Goal: Task Accomplishment & Management: Complete application form

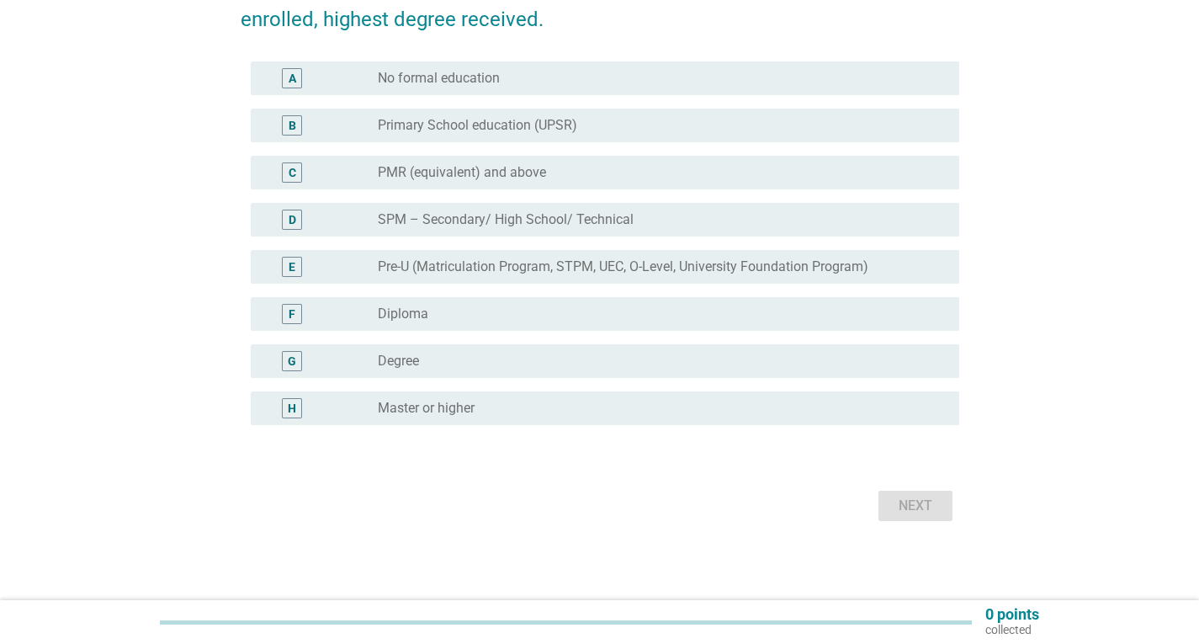
scroll to position [178, 0]
click at [531, 372] on div "G radio_button_unchecked Degree" at bounding box center [605, 360] width 709 height 34
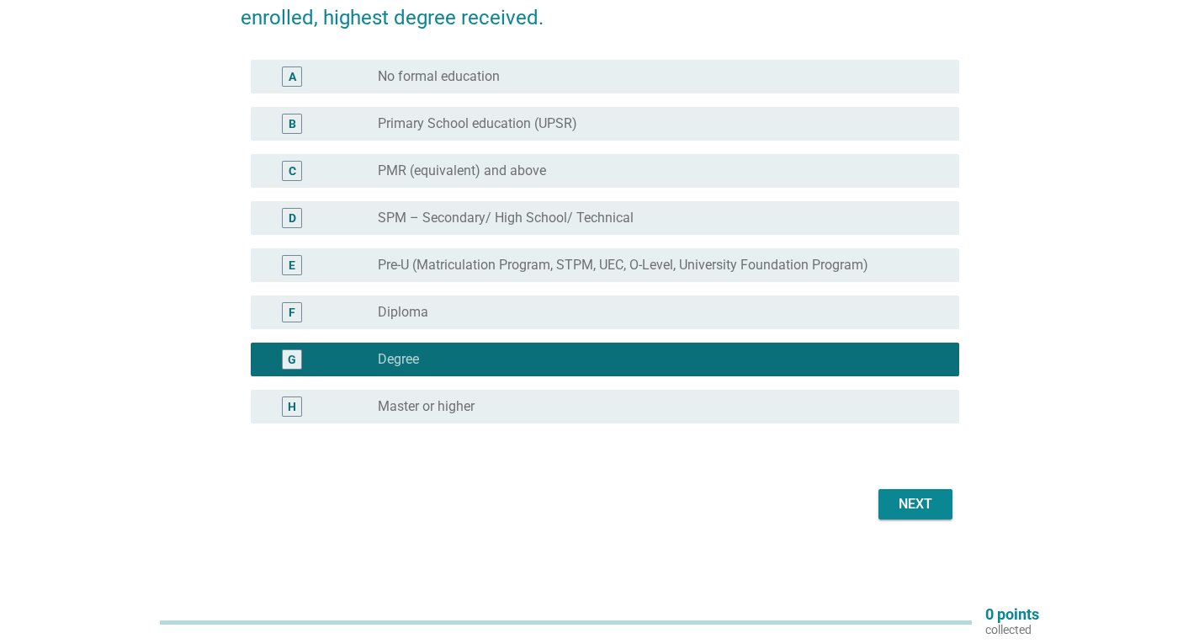
click at [904, 512] on div "Next" at bounding box center [915, 504] width 47 height 20
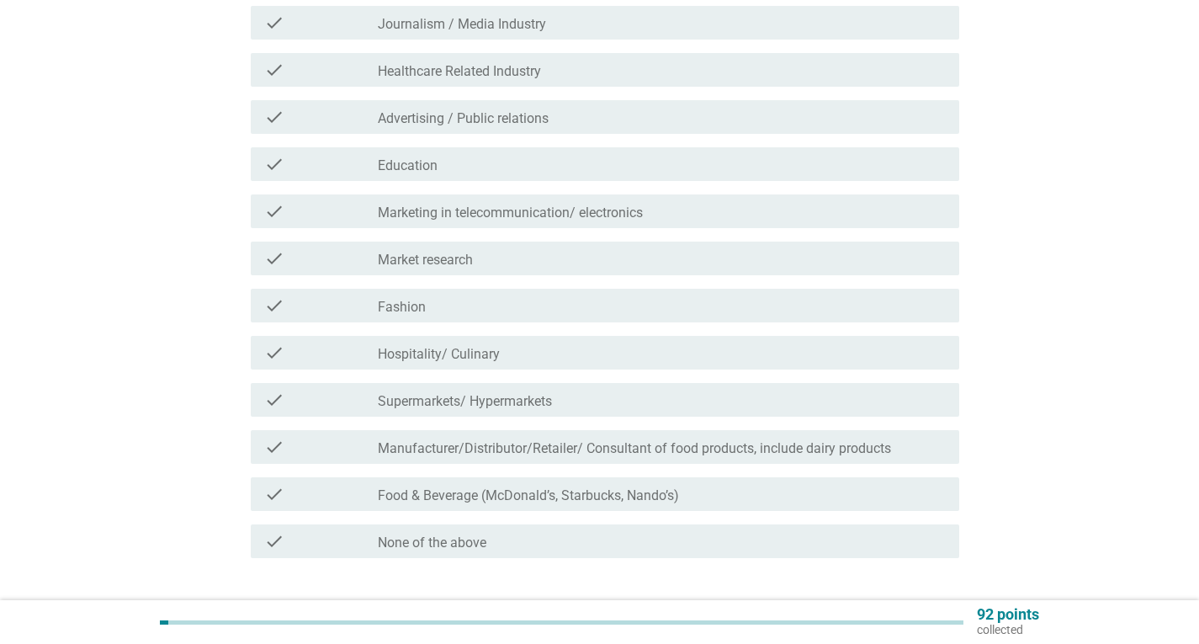
scroll to position [417, 0]
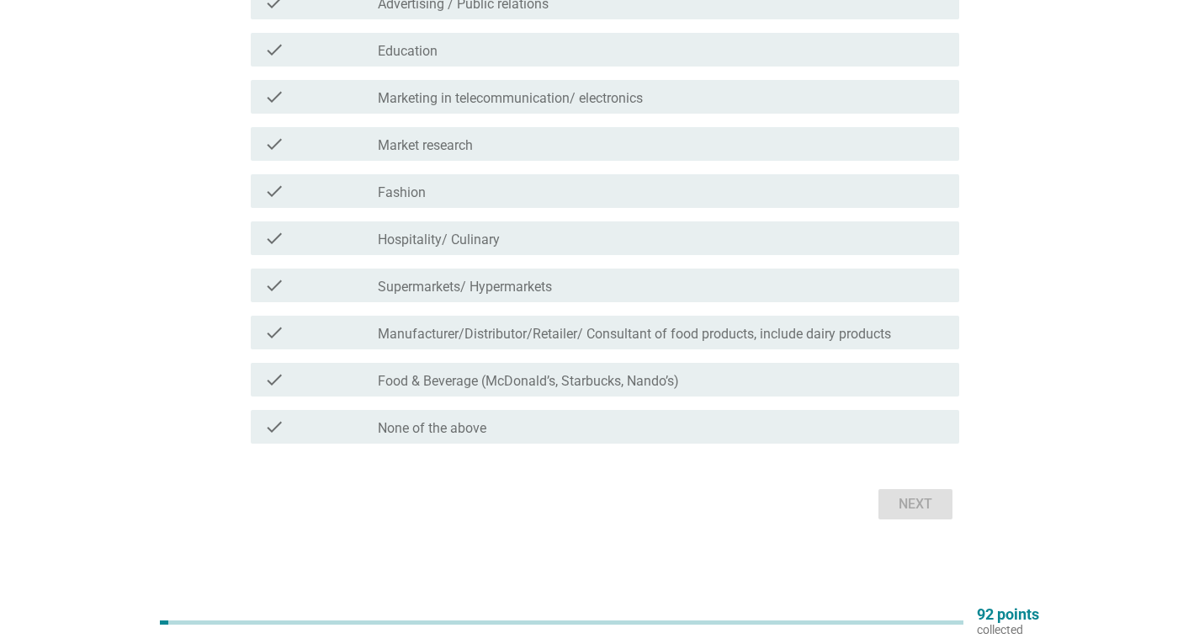
click at [646, 437] on div "check check_box_outline_blank None of the above" at bounding box center [605, 427] width 709 height 34
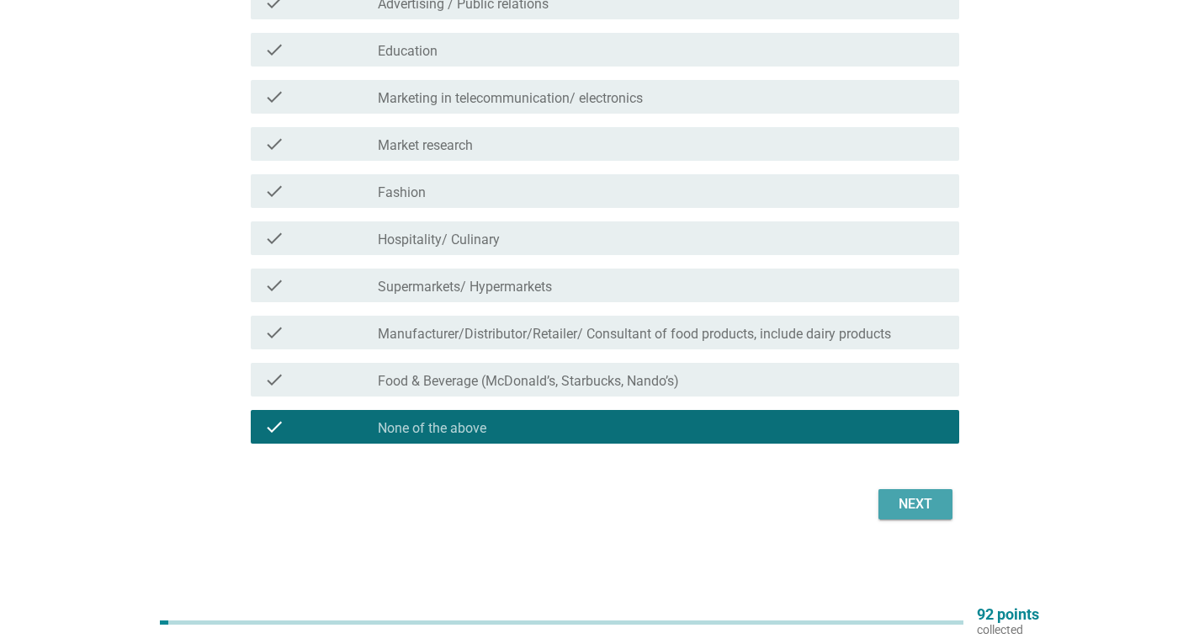
click at [917, 510] on div "Next" at bounding box center [915, 504] width 47 height 20
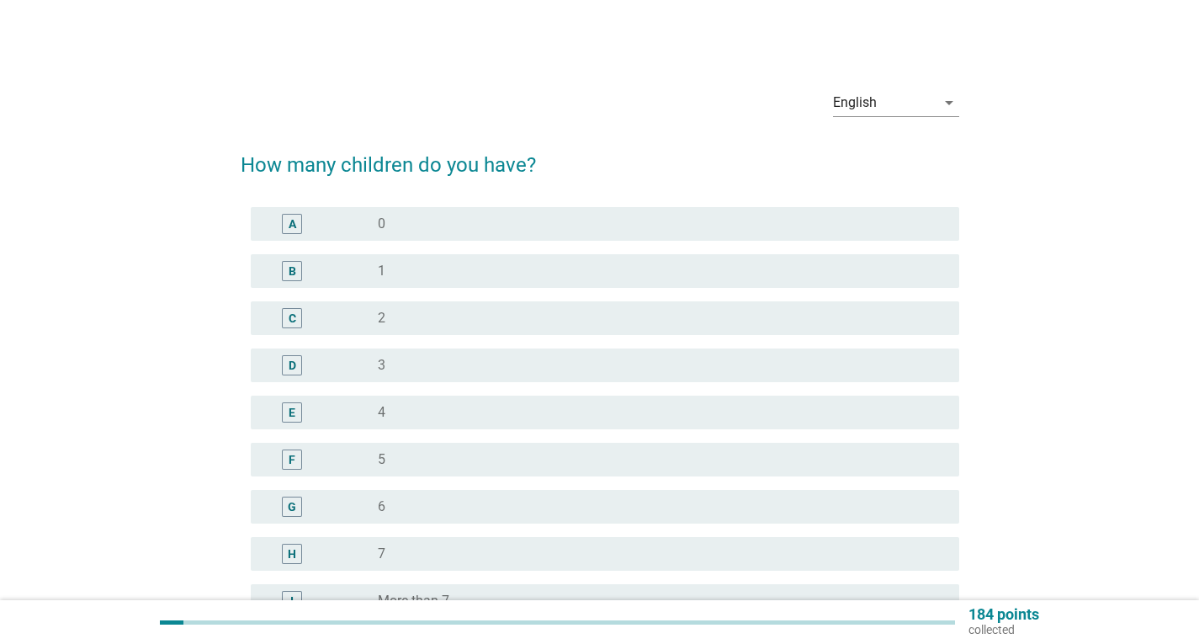
click at [461, 230] on div "radio_button_unchecked 0" at bounding box center [655, 223] width 555 height 17
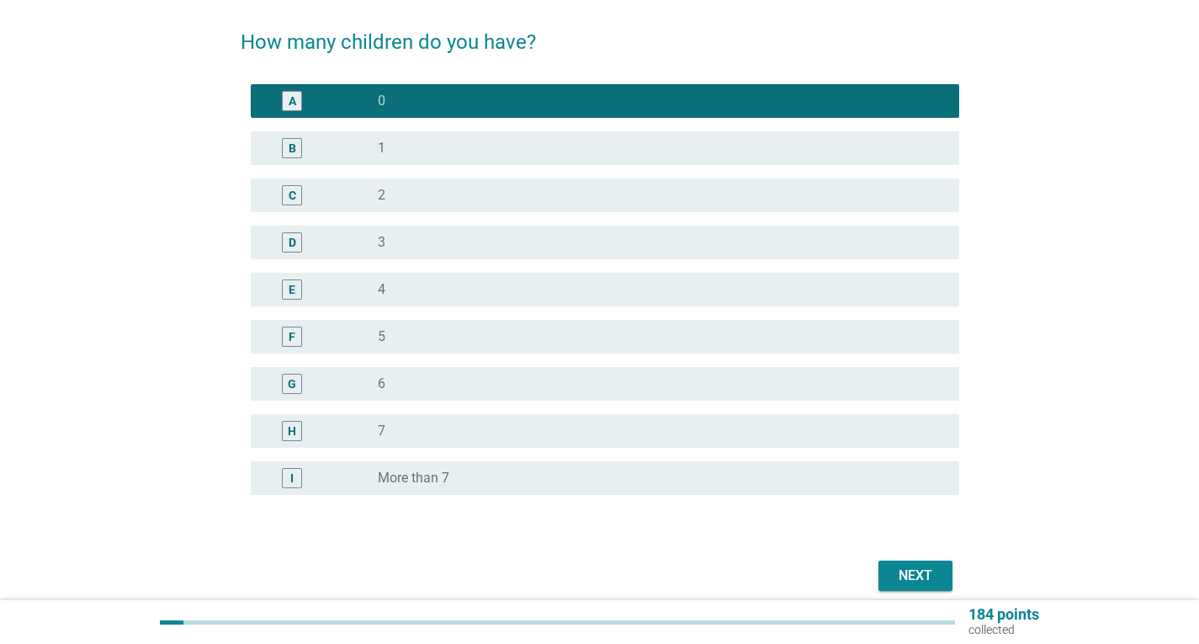
scroll to position [194, 0]
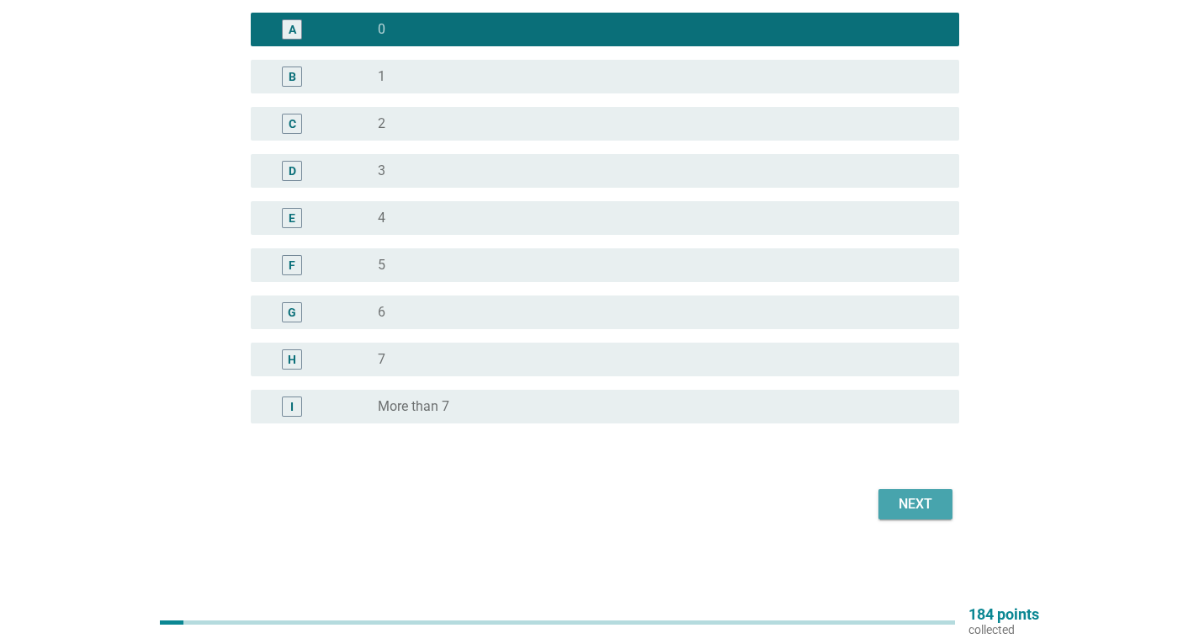
click at [913, 511] on div "Next" at bounding box center [915, 504] width 47 height 20
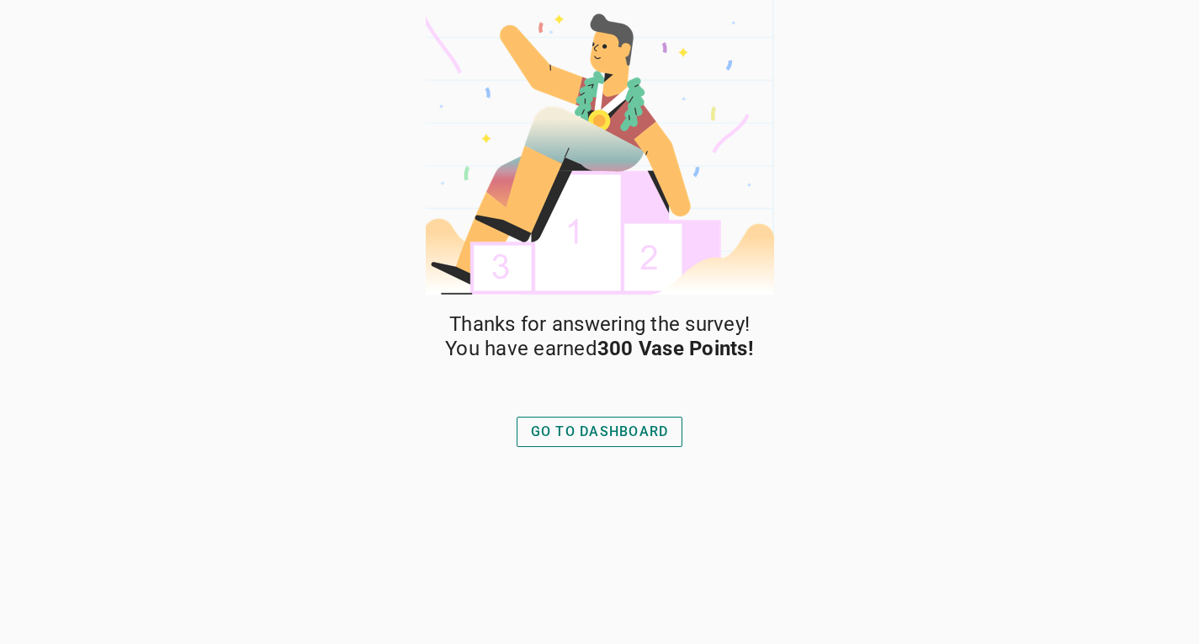
click at [614, 422] on div "GO TO DASHBOARD" at bounding box center [600, 432] width 138 height 20
